Goal: Information Seeking & Learning: Learn about a topic

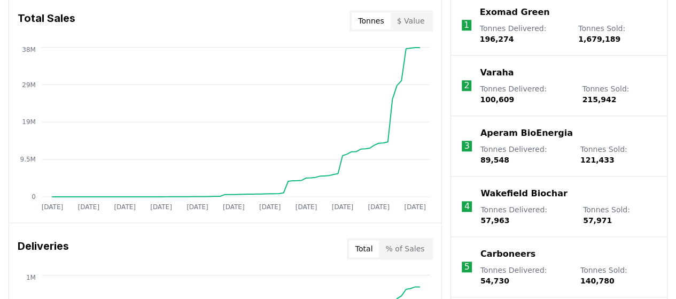
scroll to position [464, 0]
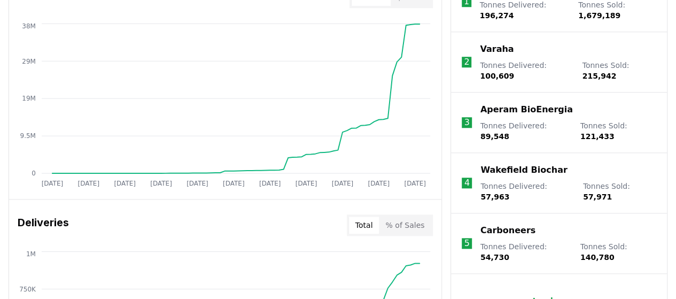
click at [525, 164] on p "Wakefield Biochar" at bounding box center [523, 170] width 87 height 13
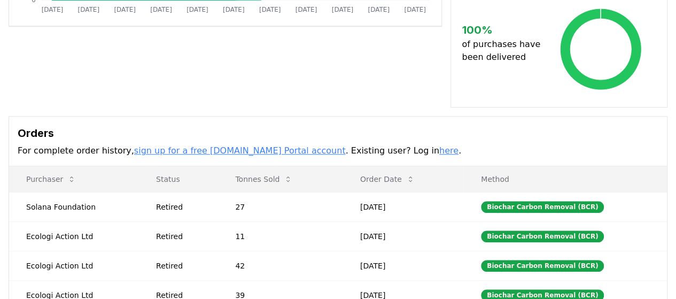
scroll to position [21, 0]
